Goal: Transaction & Acquisition: Purchase product/service

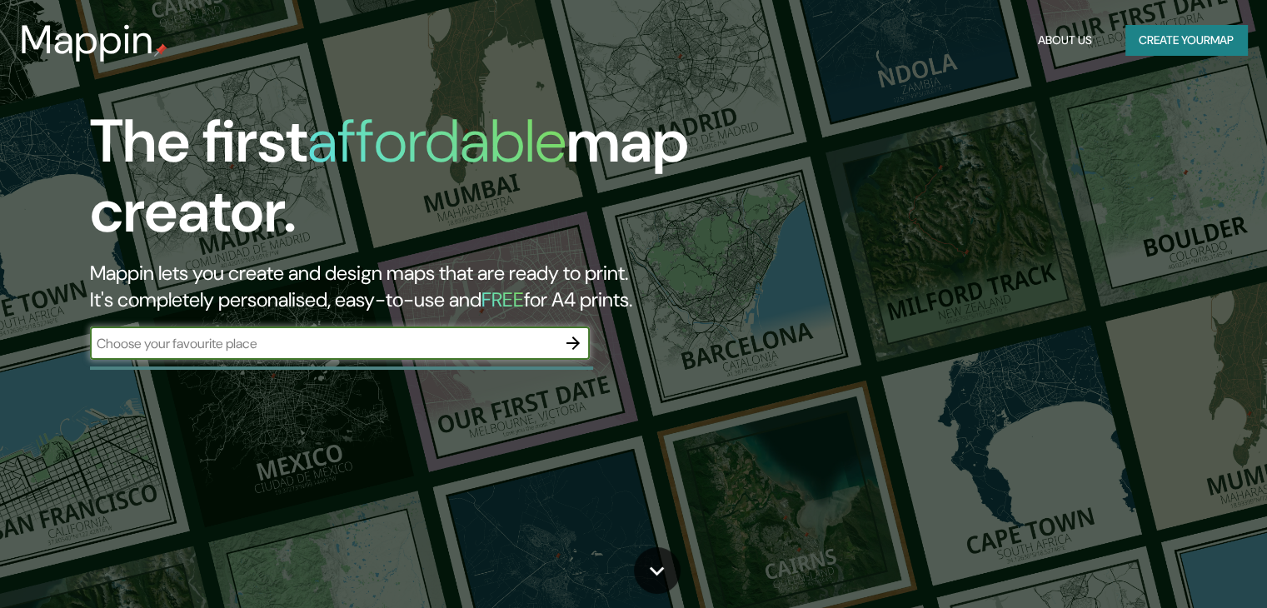
click at [440, 346] on input "text" at bounding box center [323, 343] width 466 height 19
click at [450, 356] on div "​" at bounding box center [340, 342] width 500 height 33
click at [383, 336] on input "text" at bounding box center [323, 343] width 466 height 19
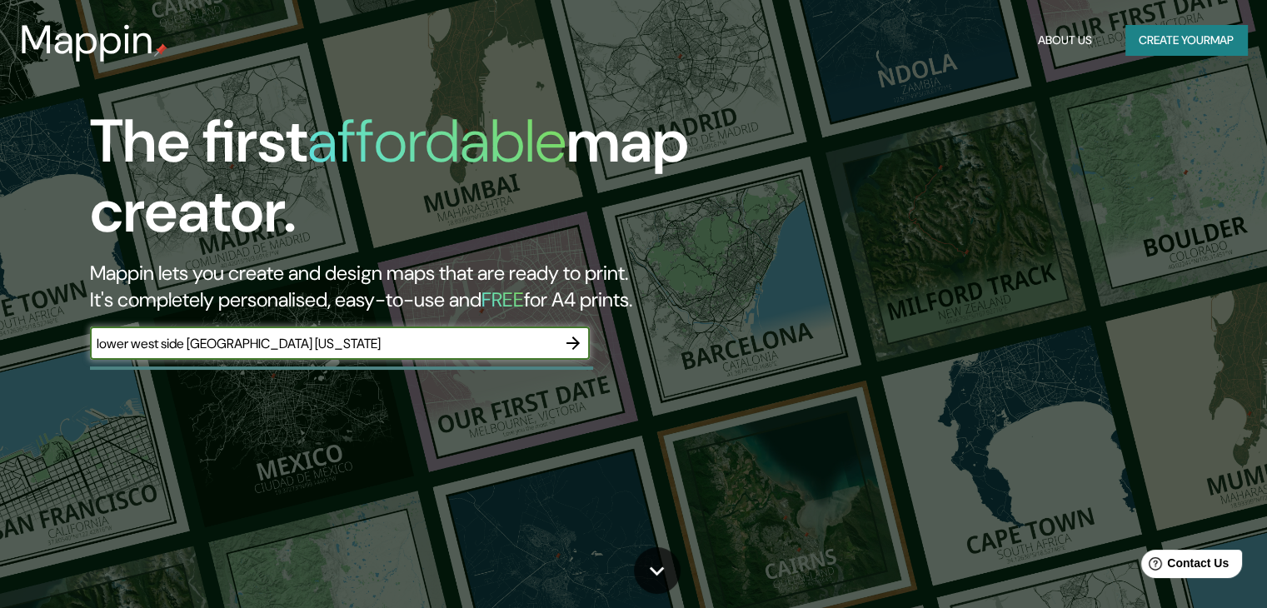
type input "lower west side [GEOGRAPHIC_DATA] [US_STATE]"
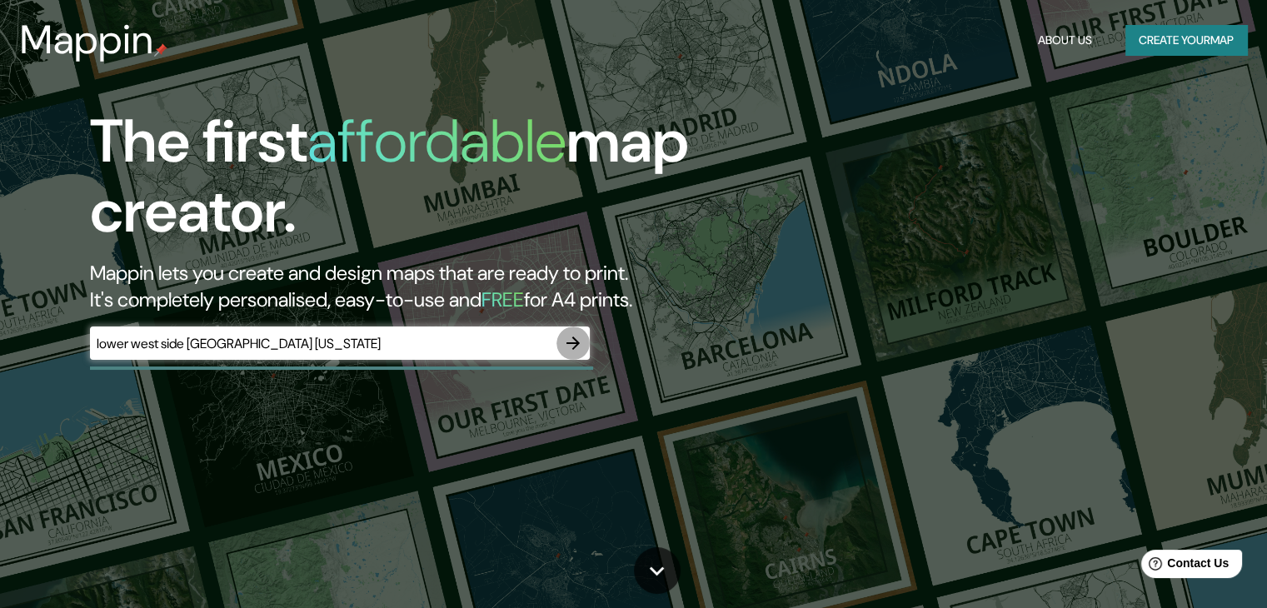
click at [575, 341] on icon "button" at bounding box center [573, 343] width 20 height 20
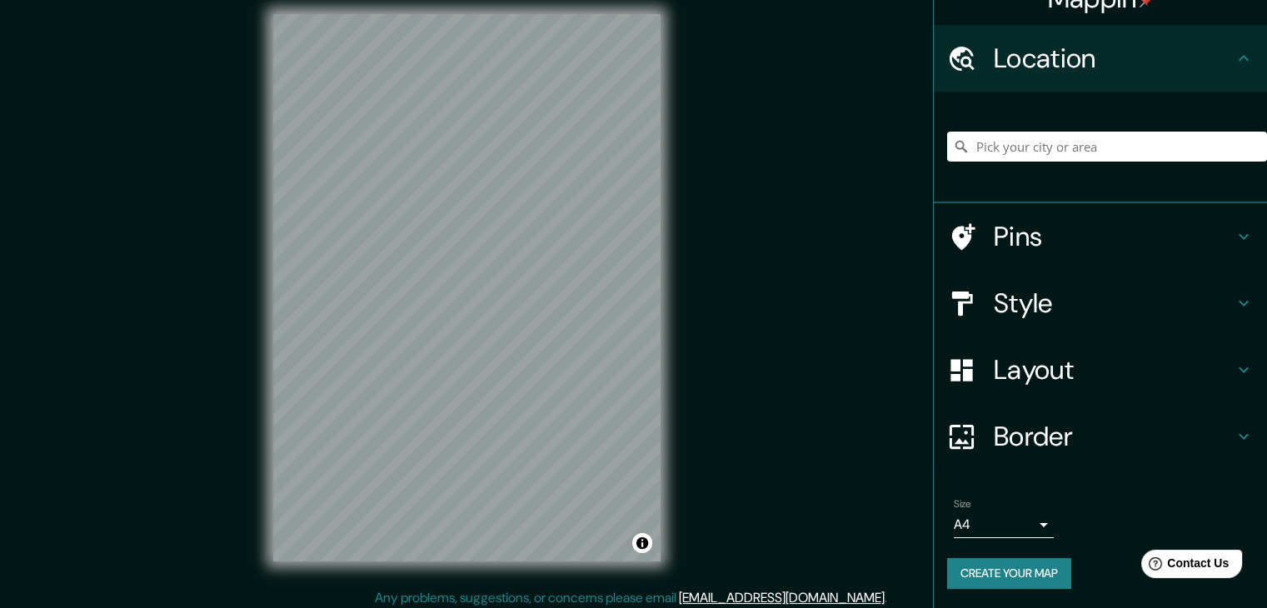
scroll to position [19, 0]
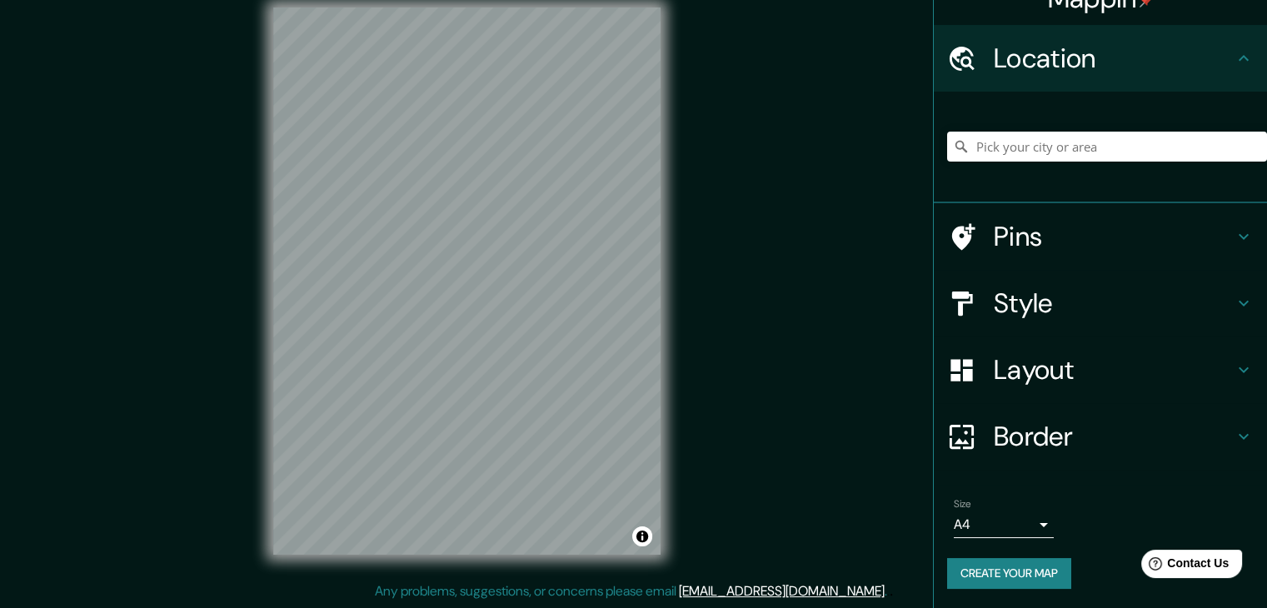
click at [1025, 524] on body "Mappin Location Pins Style Layout Border Choose a border. Hint : you can make l…" at bounding box center [633, 285] width 1267 height 608
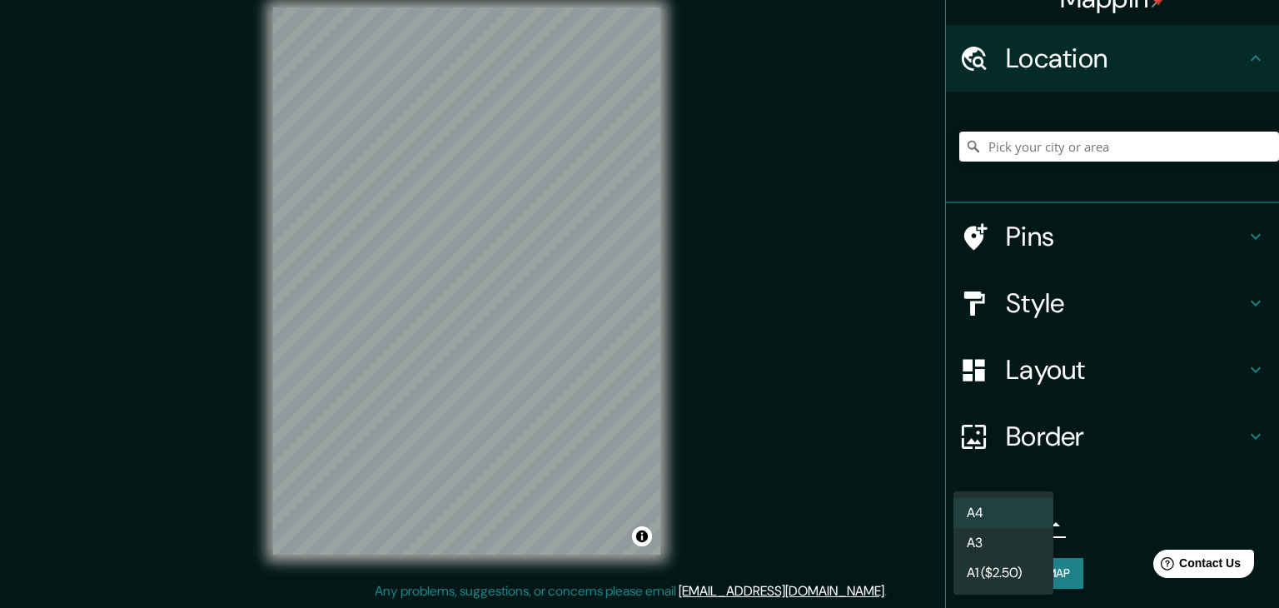
click at [1009, 549] on li "A3" at bounding box center [1004, 543] width 100 height 30
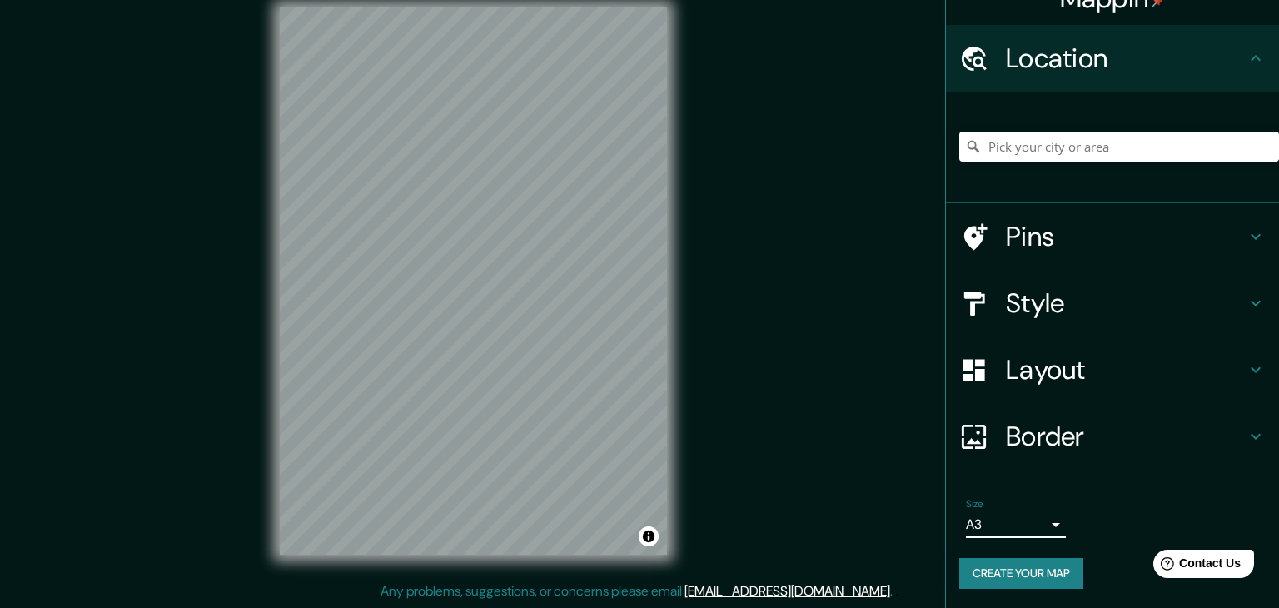
click at [1009, 527] on body "Mappin Location Pins Style Layout Border Choose a border. Hint : you can make l…" at bounding box center [639, 285] width 1279 height 608
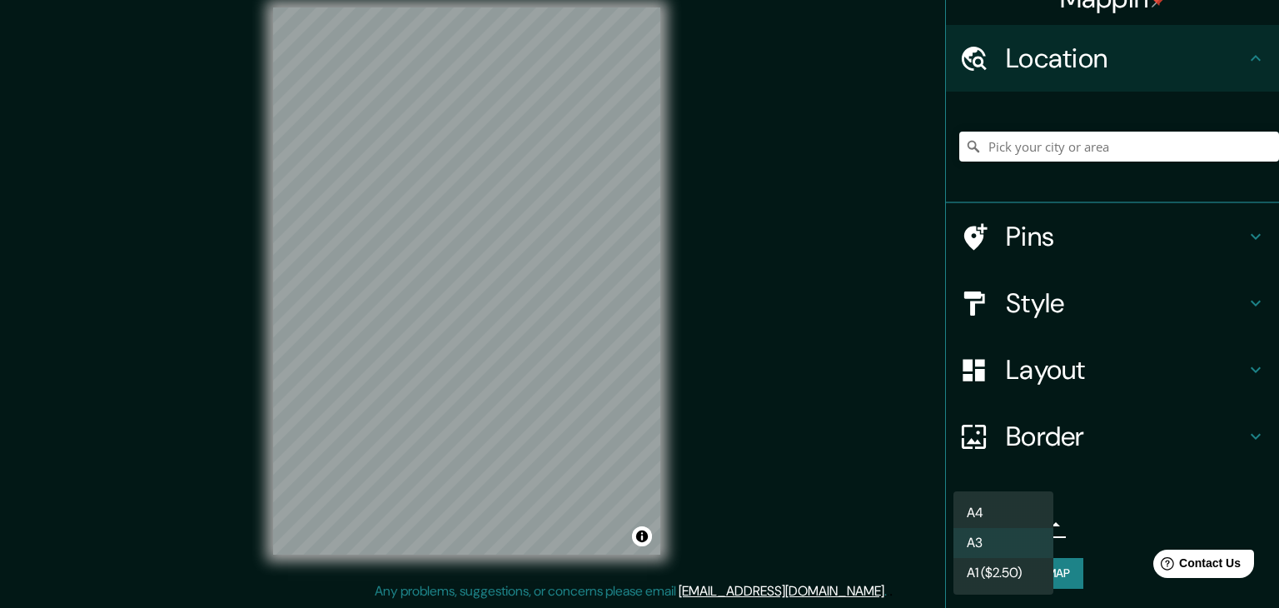
click at [999, 541] on li "A3" at bounding box center [1004, 543] width 100 height 30
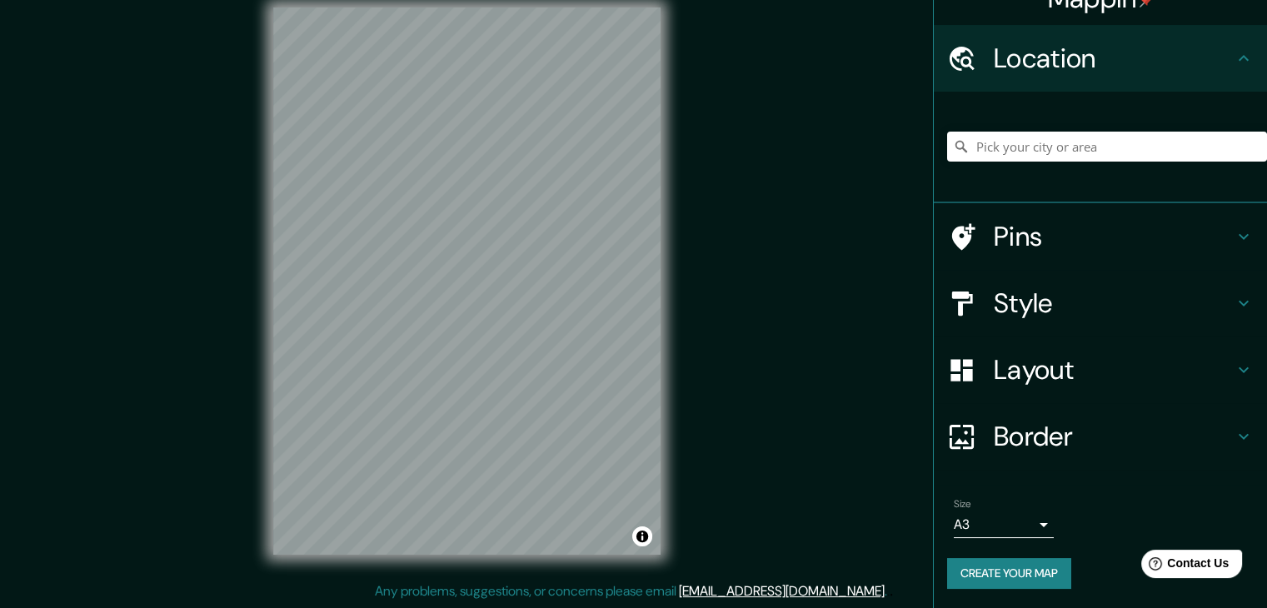
click at [689, 531] on div "Mappin Location Pins Style Layout Border Choose a border. Hint : you can make l…" at bounding box center [633, 294] width 1267 height 627
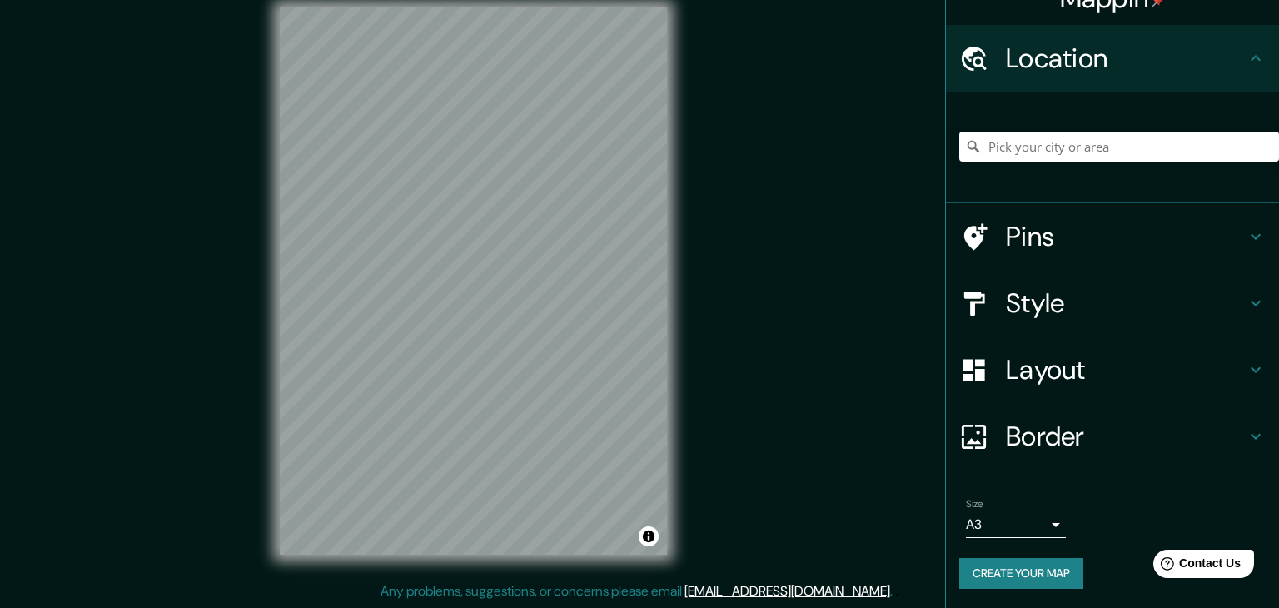
click at [968, 518] on body "Mappin Location Pins Style Layout Border Choose a border. Hint : you can make l…" at bounding box center [639, 285] width 1279 height 608
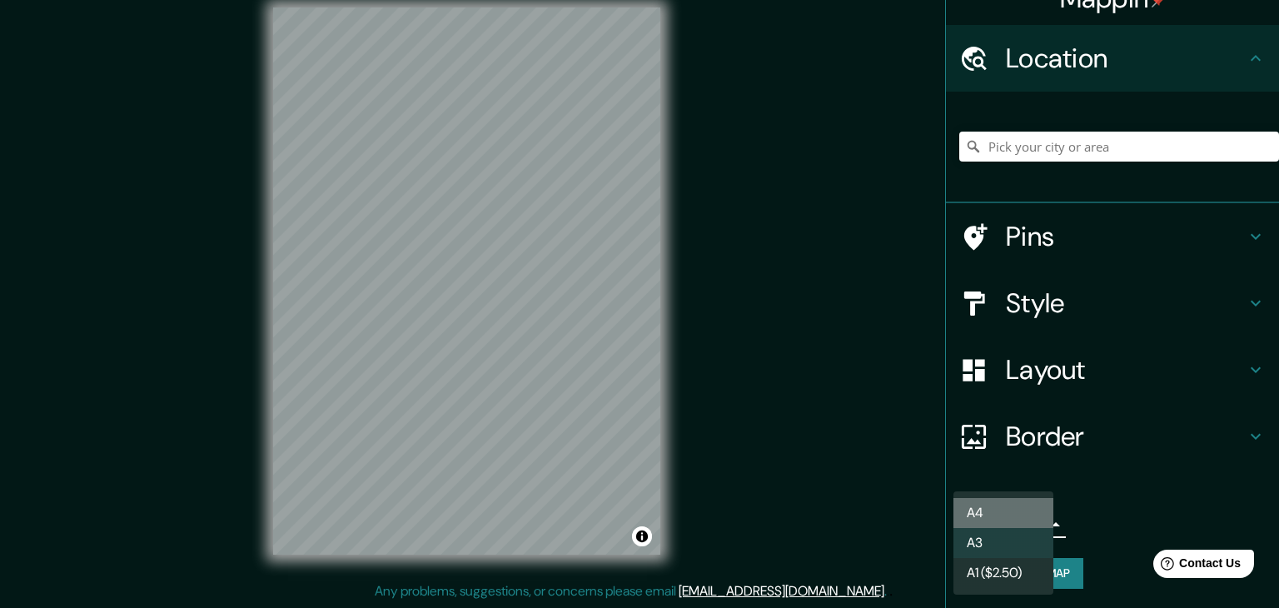
click at [977, 506] on li "A4" at bounding box center [1004, 513] width 100 height 30
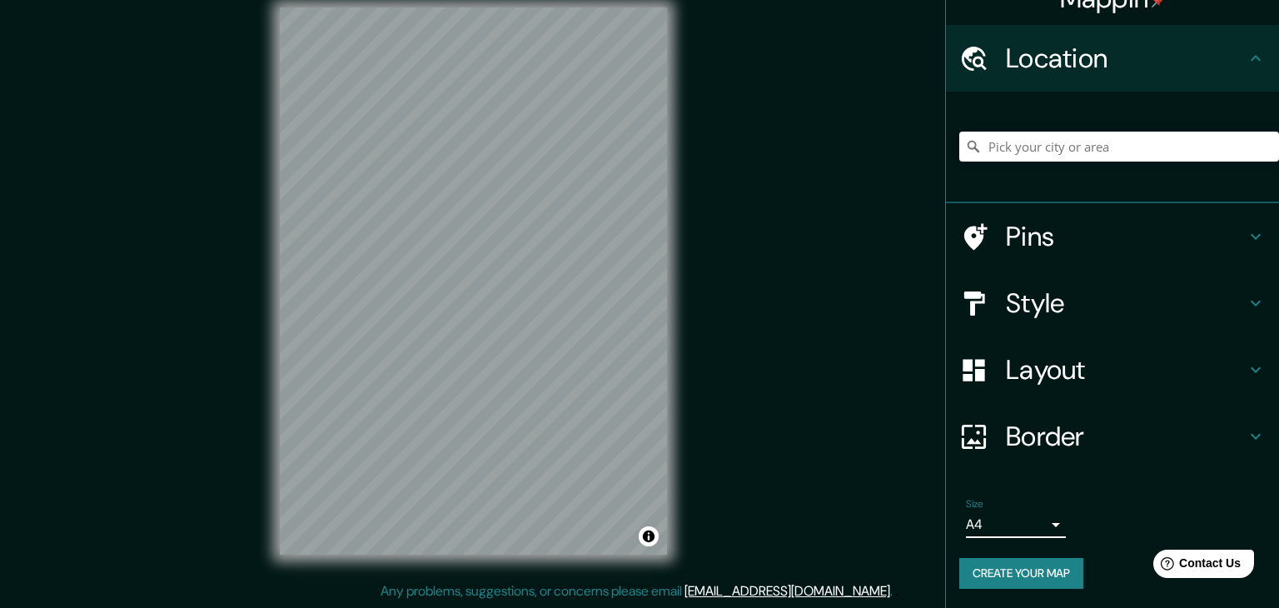
click at [990, 526] on body "Mappin Location Pins Style Layout Border Choose a border. Hint : you can make l…" at bounding box center [639, 285] width 1279 height 608
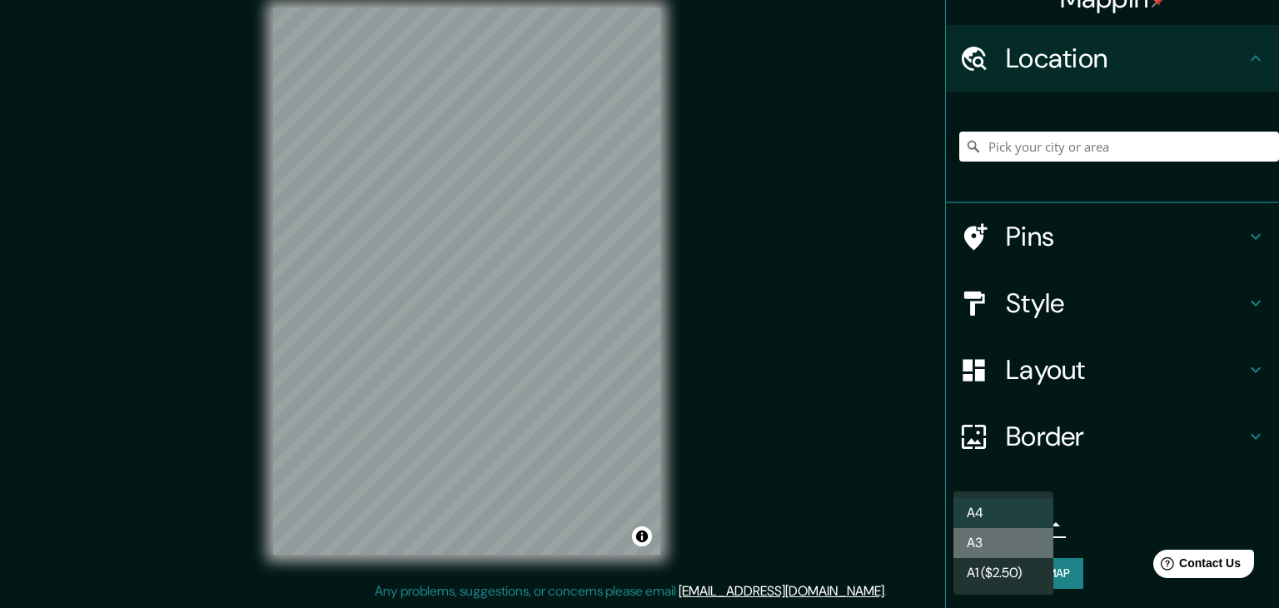
click at [984, 540] on li "A3" at bounding box center [1004, 543] width 100 height 30
type input "a4"
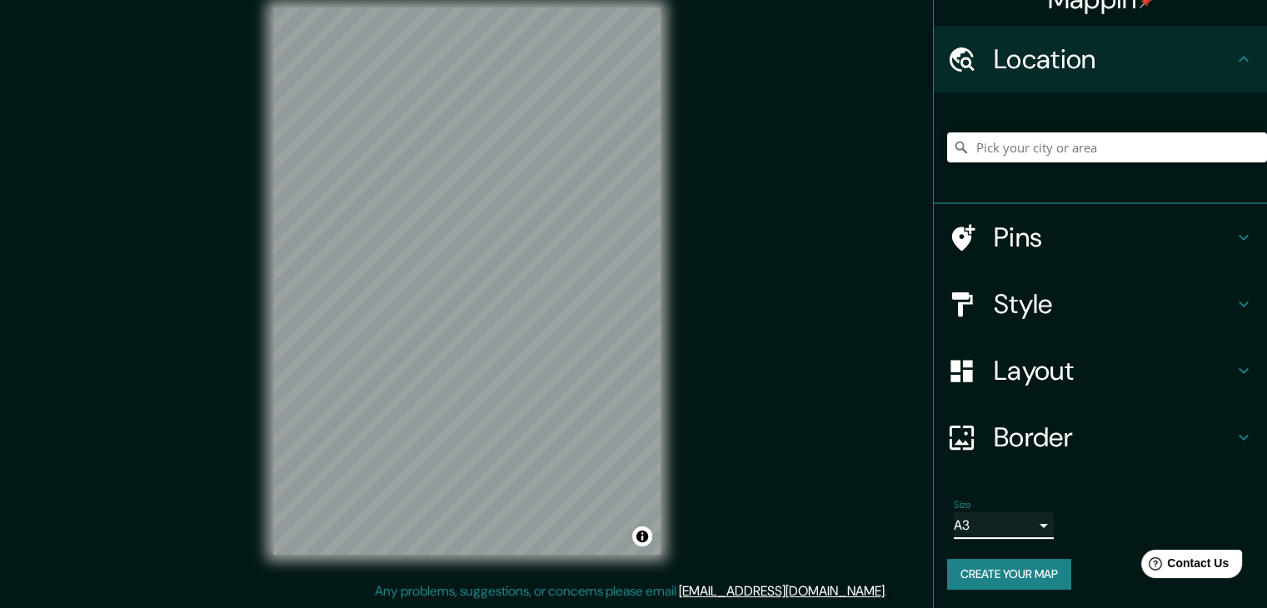
scroll to position [28, 0]
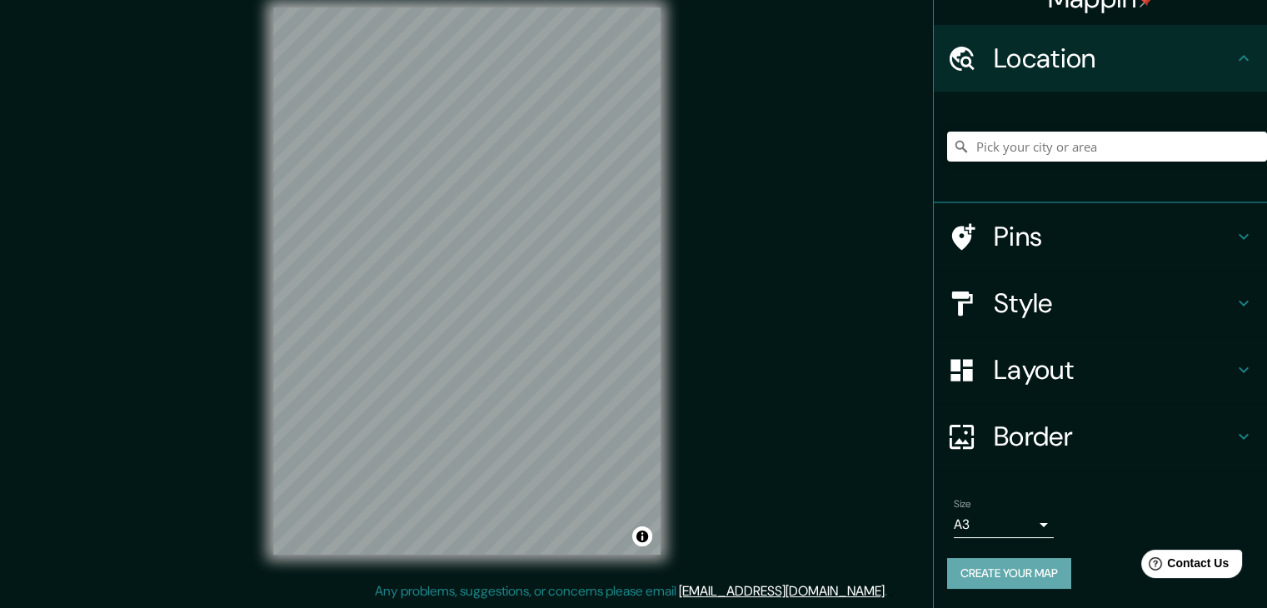
click at [1010, 577] on button "Create your map" at bounding box center [1009, 573] width 124 height 31
